Goal: Transaction & Acquisition: Register for event/course

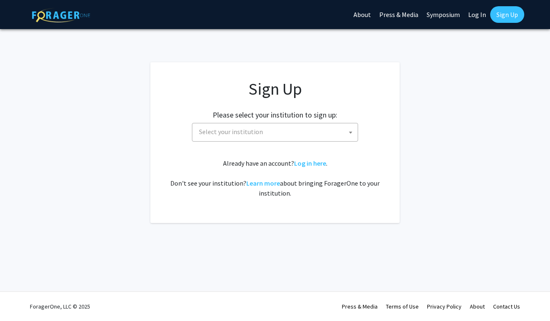
click at [296, 131] on span "Select your institution" at bounding box center [277, 131] width 162 height 17
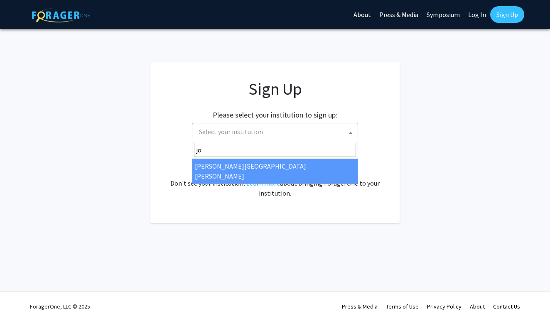
type input "jo"
select select "1"
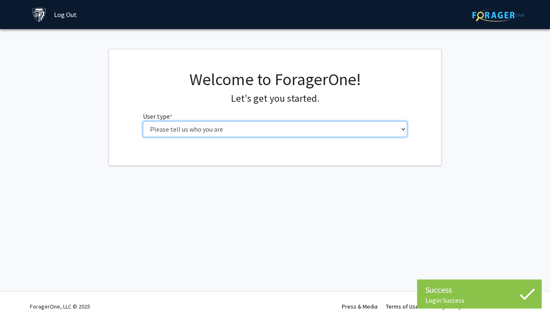
select select "1: undergrad"
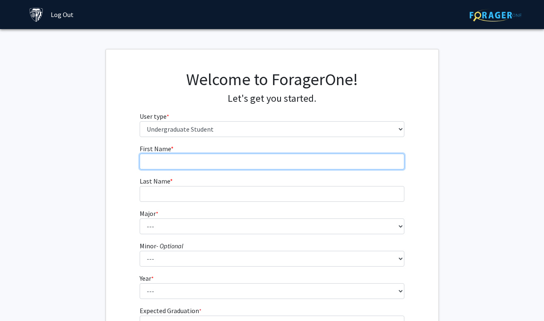
click at [224, 157] on input "First Name * required" at bounding box center [272, 162] width 265 height 16
type input "[PERSON_NAME]"
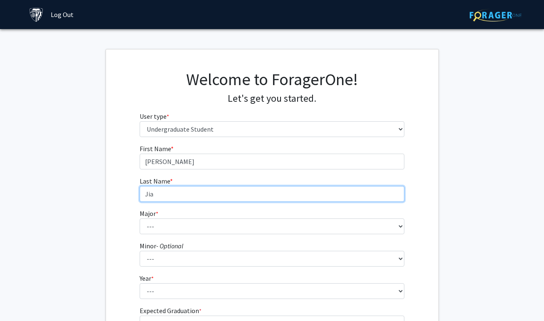
type input "Jia"
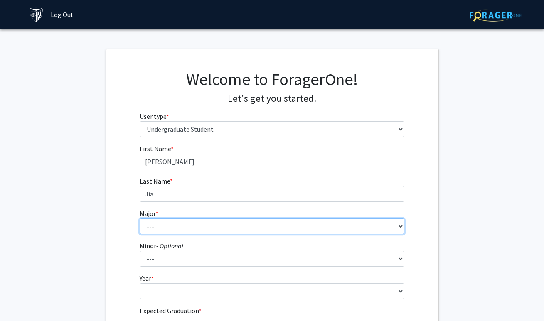
select select "55: 68"
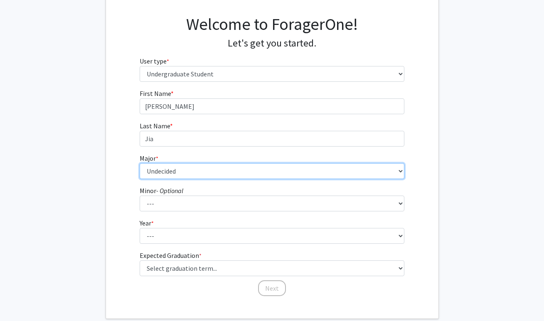
scroll to position [89, 0]
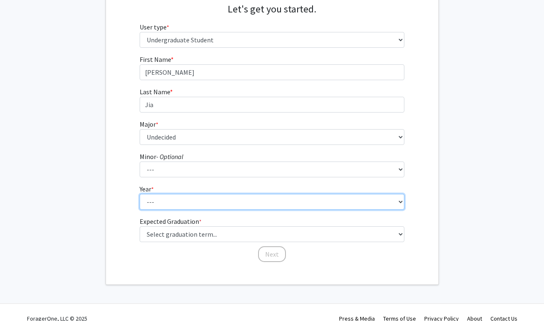
select select "1: first-year"
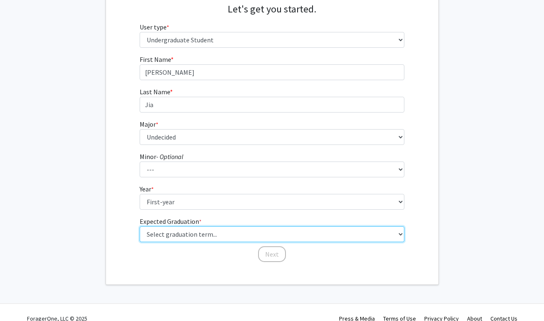
select select "17: spring_2029"
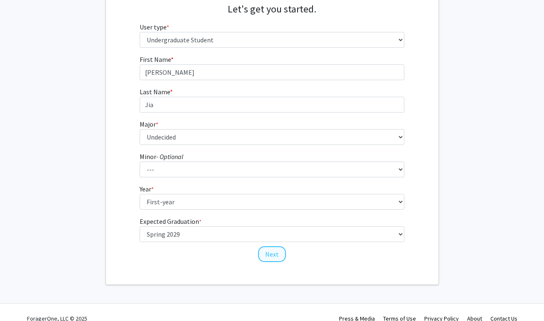
click at [273, 253] on button "Next" at bounding box center [272, 255] width 28 height 16
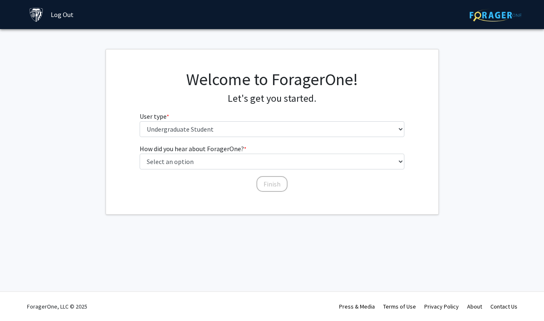
scroll to position [0, 0]
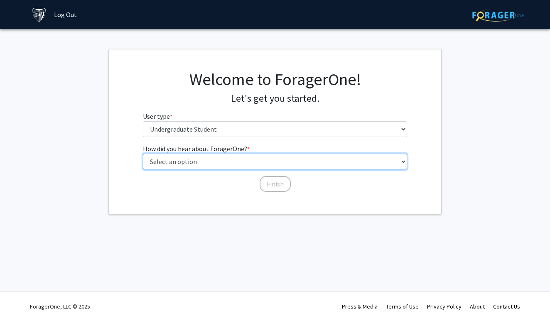
select select "2: faculty_recommendation"
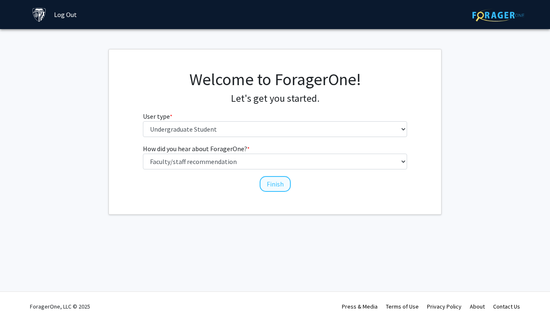
click at [274, 185] on button "Finish" at bounding box center [275, 184] width 31 height 16
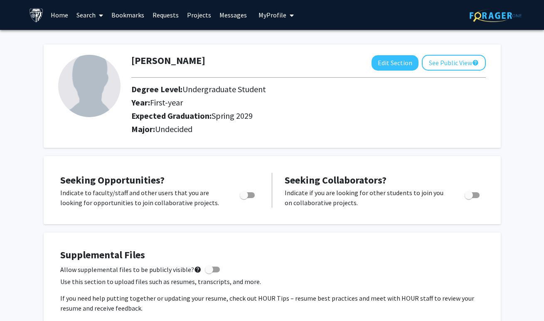
click at [250, 197] on span "Toggle" at bounding box center [247, 195] width 15 height 6
click at [244, 198] on input "Are you actively seeking opportunities?" at bounding box center [244, 198] width 0 height 0
checkbox input "true"
click at [143, 18] on link "Bookmarks" at bounding box center [127, 14] width 41 height 29
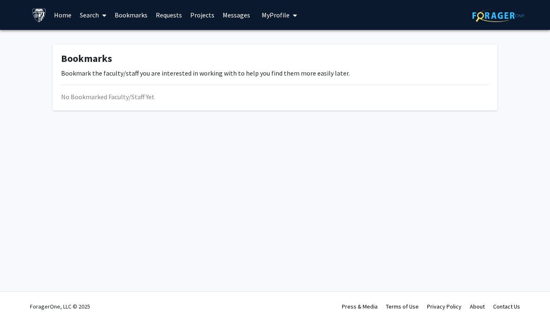
click at [165, 17] on link "Requests" at bounding box center [169, 14] width 35 height 29
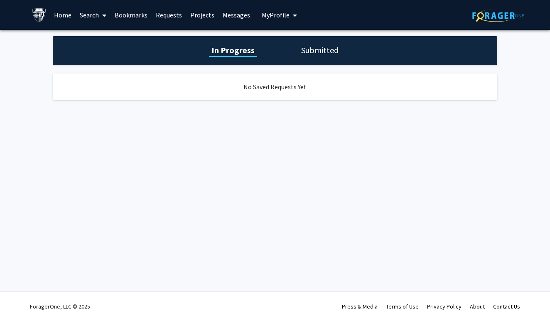
click at [207, 21] on link "Projects" at bounding box center [202, 14] width 32 height 29
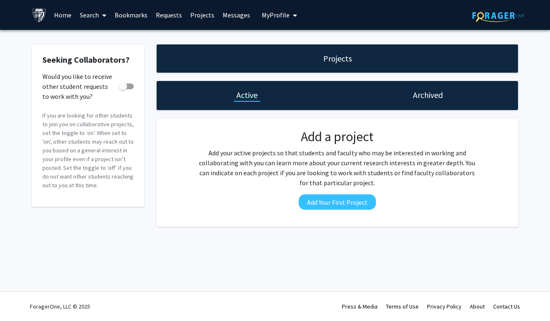
click at [97, 17] on link "Search" at bounding box center [93, 14] width 35 height 29
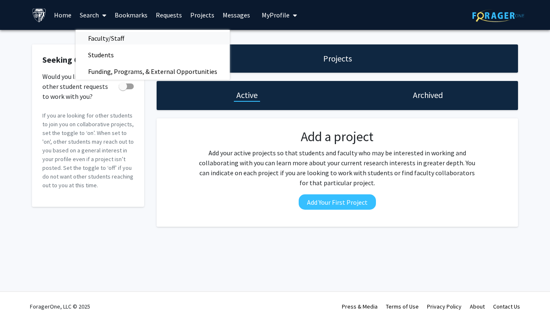
click at [100, 39] on span "Faculty/Staff" at bounding box center [106, 38] width 61 height 17
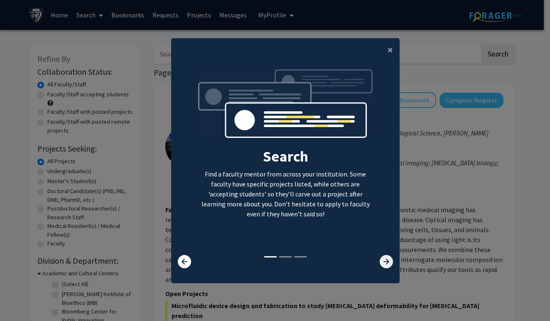
click at [387, 265] on icon at bounding box center [386, 261] width 13 height 13
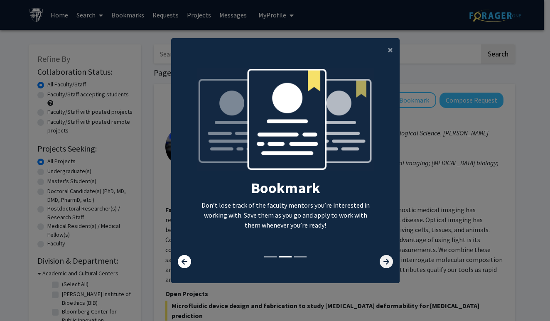
click at [387, 265] on icon at bounding box center [386, 261] width 13 height 13
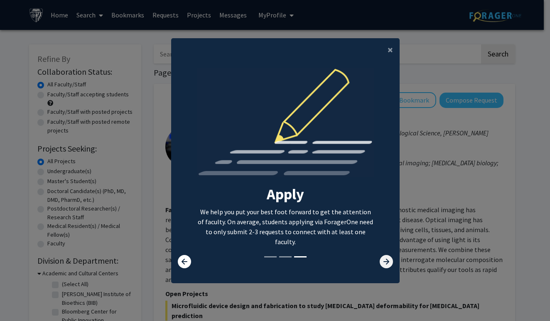
click at [385, 264] on icon at bounding box center [386, 261] width 13 height 13
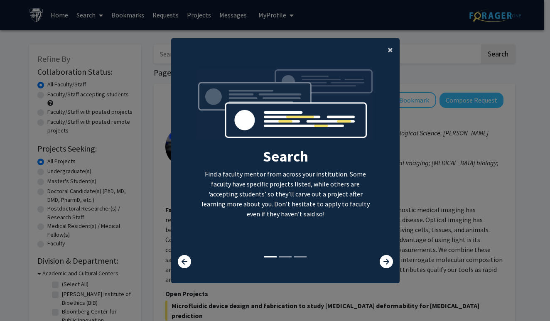
click at [388, 49] on span "×" at bounding box center [390, 49] width 5 height 13
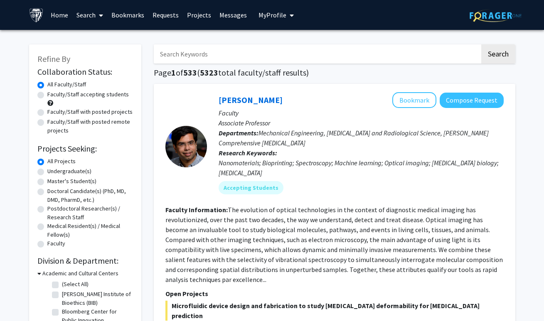
click at [67, 172] on label "Undergraduate(s)" at bounding box center [69, 171] width 44 height 9
click at [53, 172] on input "Undergraduate(s)" at bounding box center [49, 169] width 5 height 5
radio input "true"
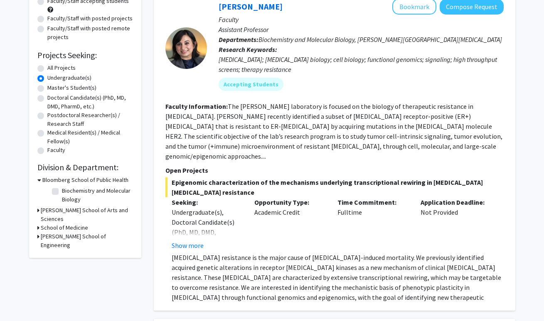
scroll to position [101, 0]
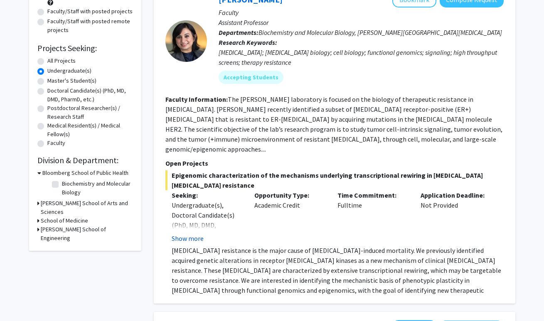
click at [190, 234] on button "Show more" at bounding box center [188, 239] width 32 height 10
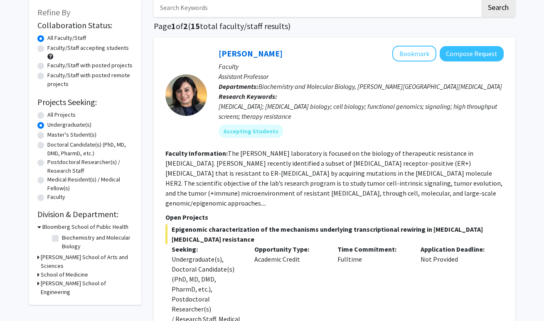
scroll to position [47, 0]
click at [42, 54] on div "Faculty/Staff accepting students" at bounding box center [85, 52] width 96 height 17
click at [47, 52] on label "Faculty/Staff accepting students" at bounding box center [87, 48] width 81 height 9
click at [47, 49] on input "Faculty/Staff accepting students" at bounding box center [49, 46] width 5 height 5
radio input "true"
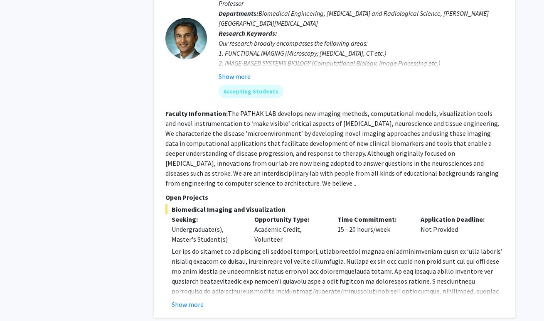
scroll to position [3607, 0]
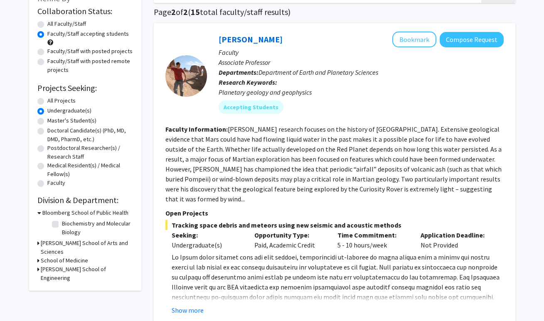
scroll to position [62, 0]
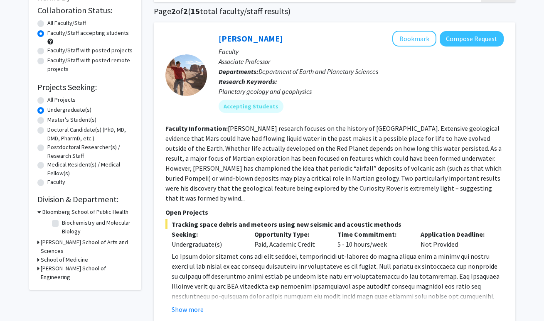
click at [41, 244] on h3 "Krieger School of Arts and Sciences" at bounding box center [87, 246] width 92 height 17
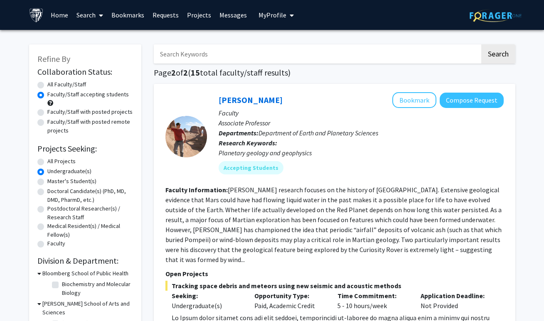
scroll to position [0, 0]
